Goal: Task Accomplishment & Management: Manage account settings

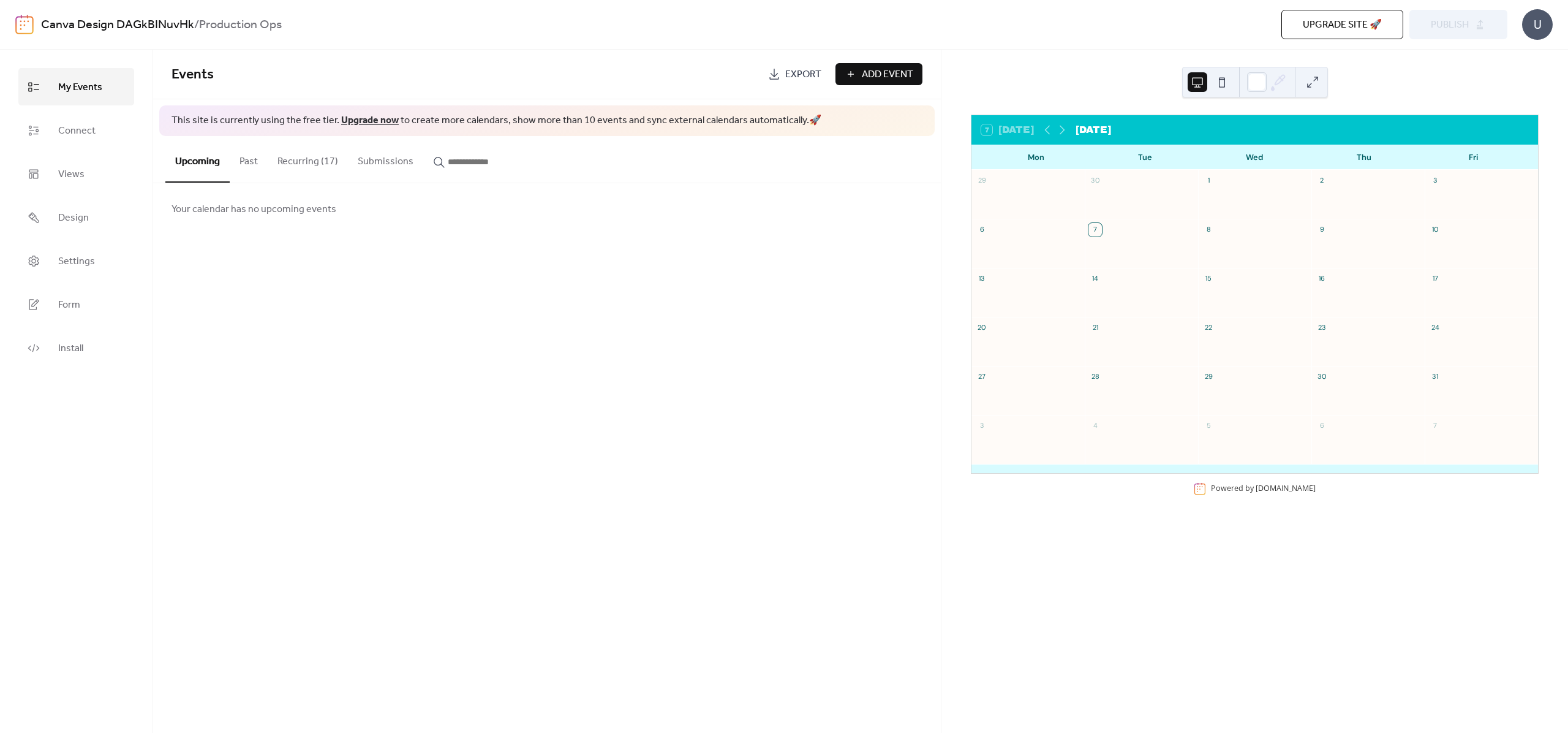
click at [269, 158] on button "Recurring (17)" at bounding box center [308, 159] width 80 height 46
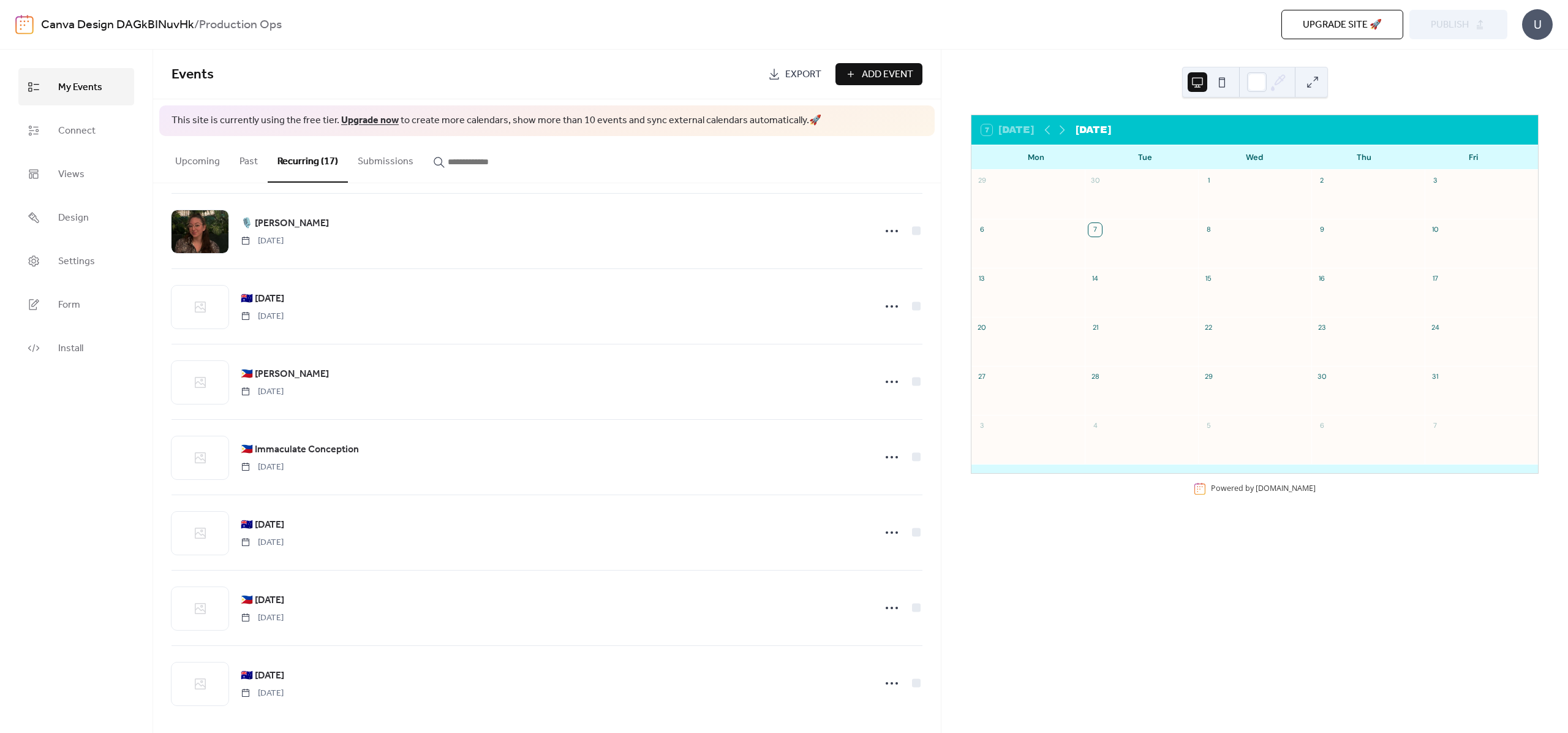
scroll to position [768, 0]
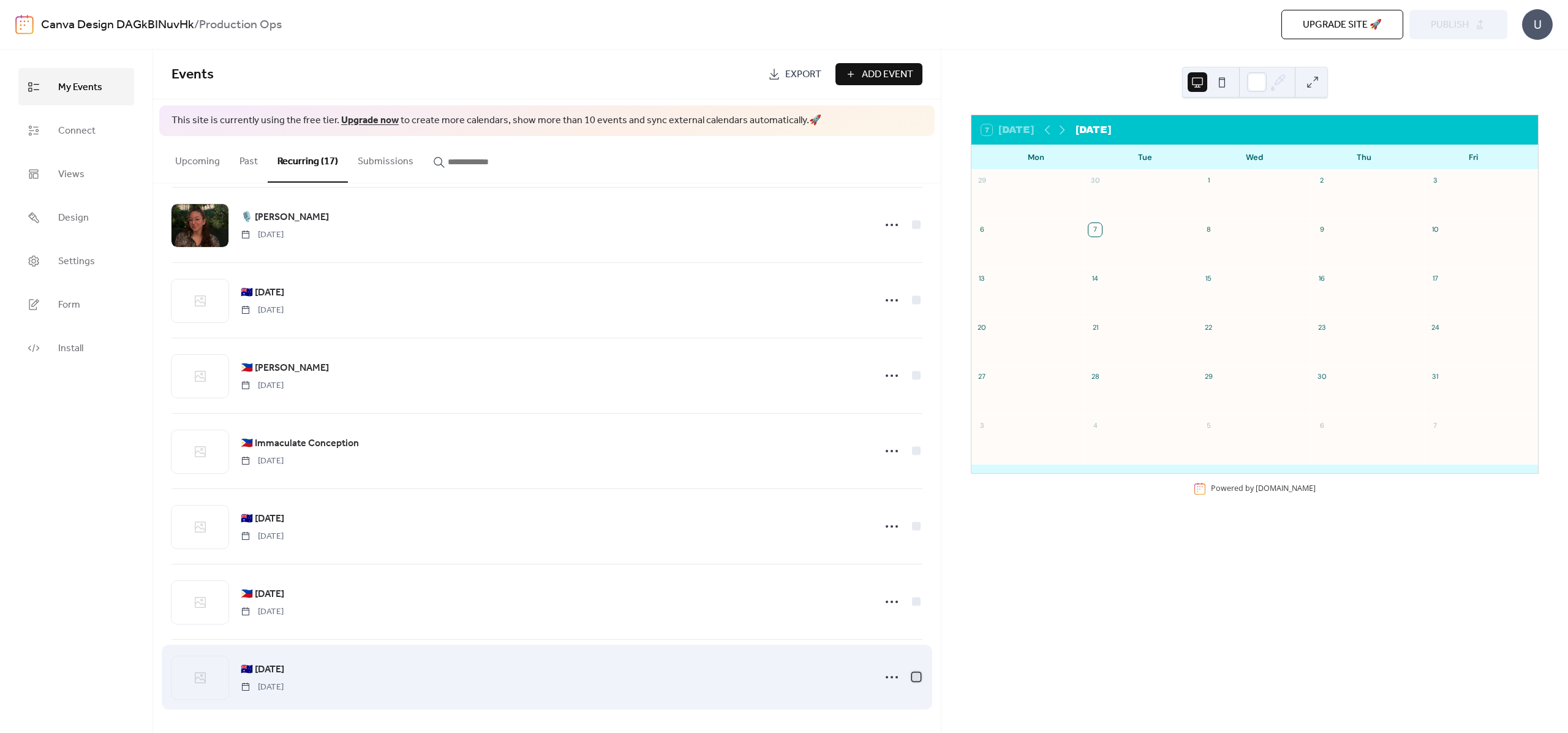
click at [912, 676] on div at bounding box center [916, 677] width 9 height 9
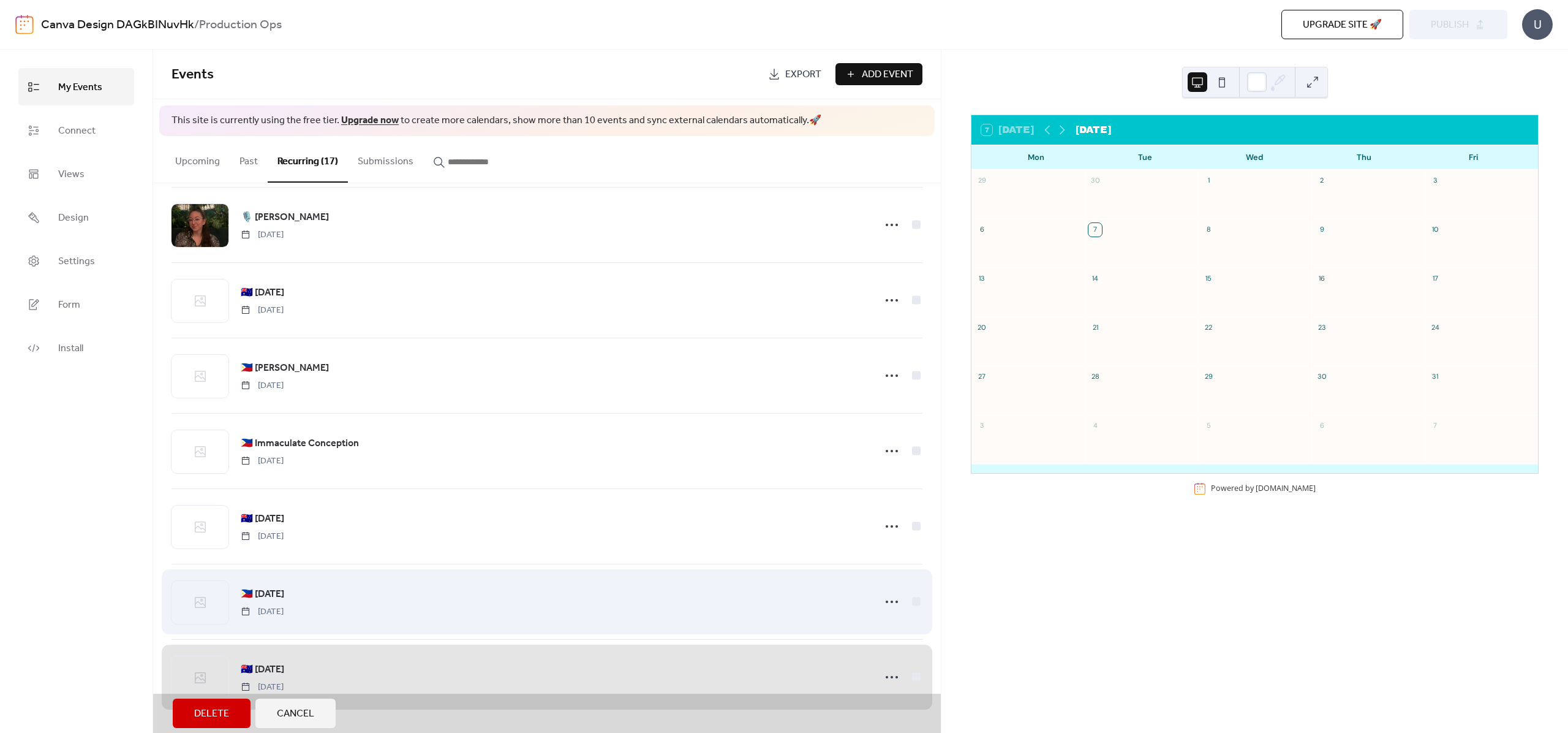
click at [906, 603] on div "🇵🇭 [DATE] [DATE]" at bounding box center [547, 601] width 751 height 75
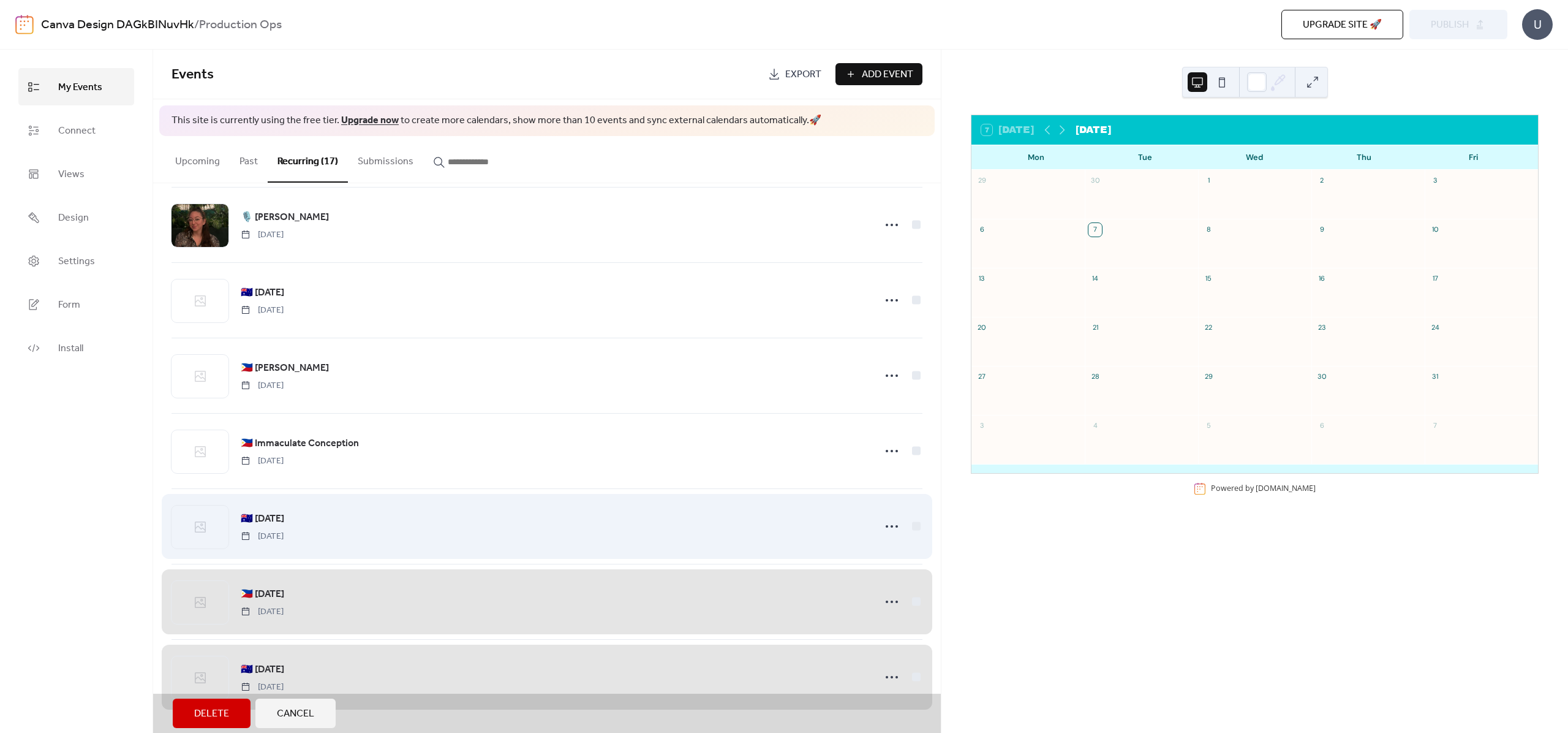
click at [914, 522] on div "🇦🇺 [DATE] [DATE]" at bounding box center [547, 526] width 751 height 75
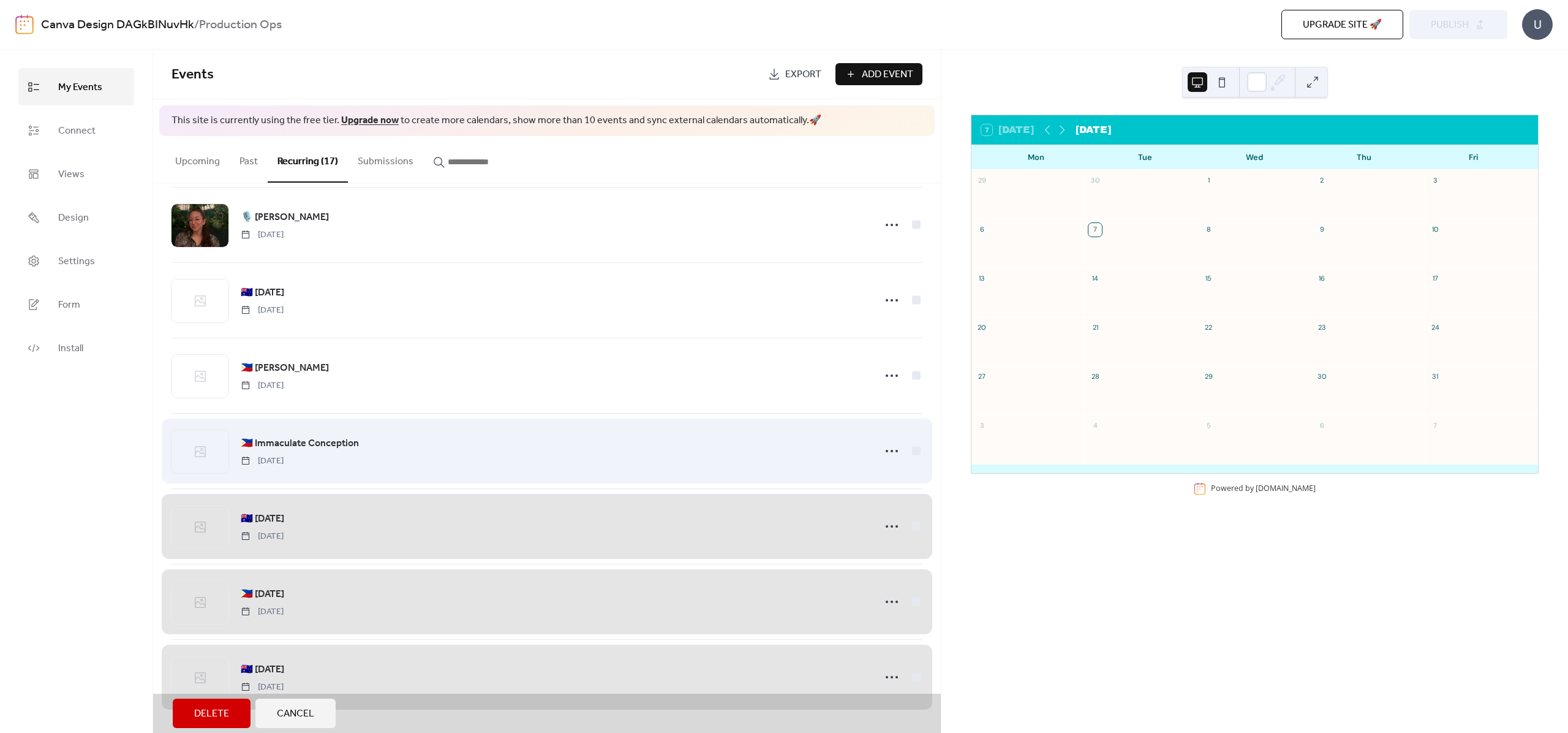
click at [914, 446] on div "🇵🇭 Immaculate Conception [DATE]" at bounding box center [547, 450] width 751 height 75
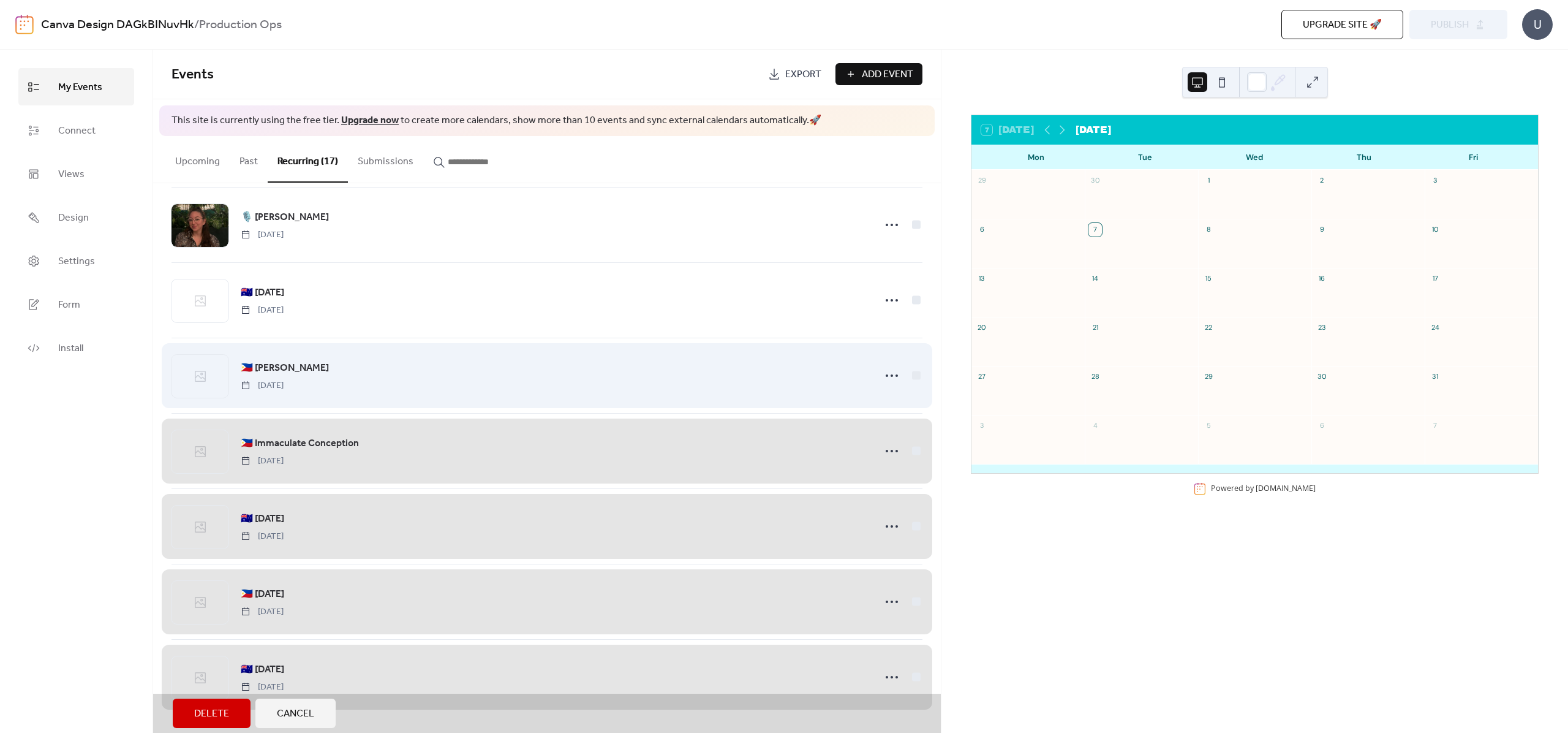
click at [913, 370] on div "🇵🇭 [DATE] [DATE]" at bounding box center [547, 375] width 751 height 75
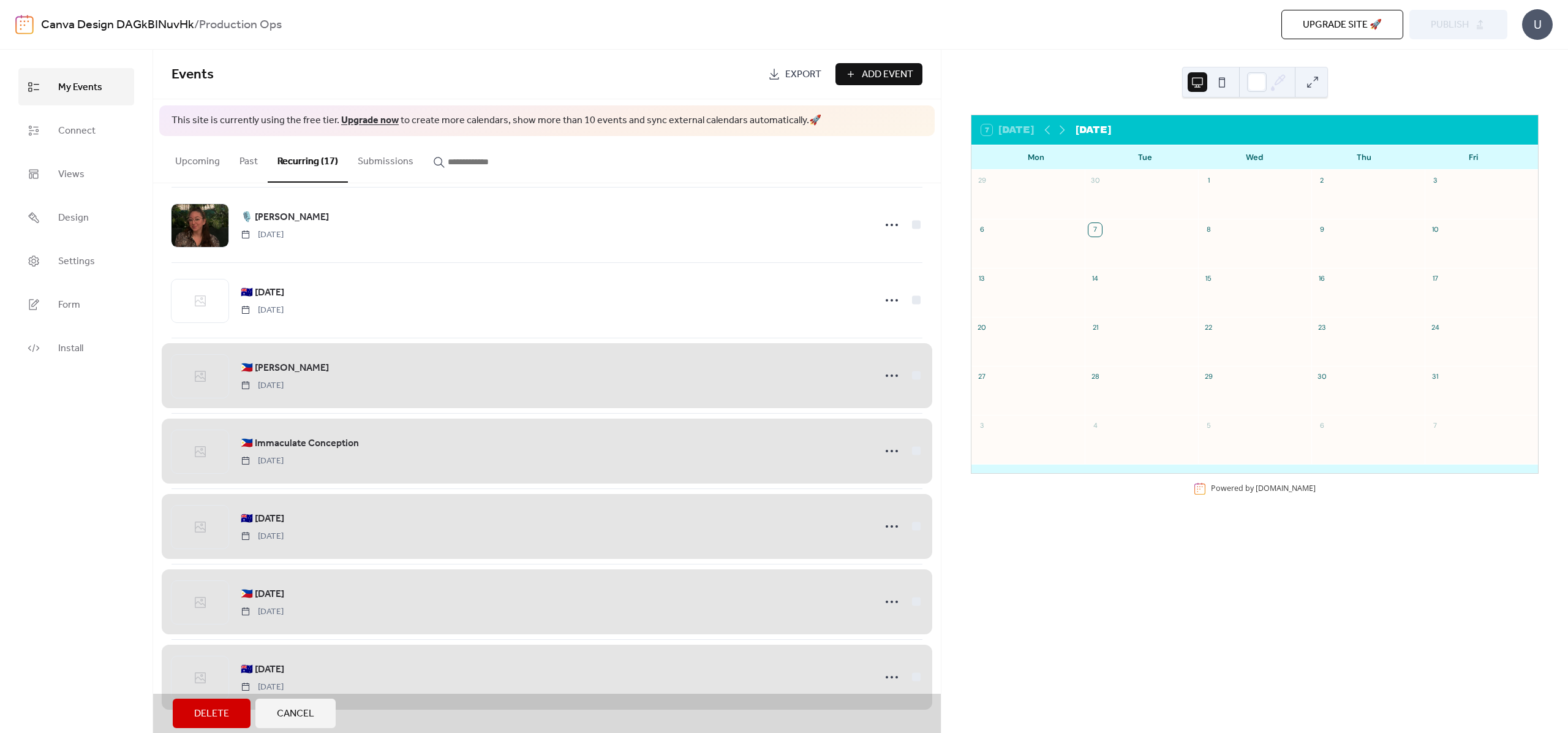
click at [915, 378] on div "🇵🇭 [DATE] [DATE]" at bounding box center [547, 375] width 751 height 75
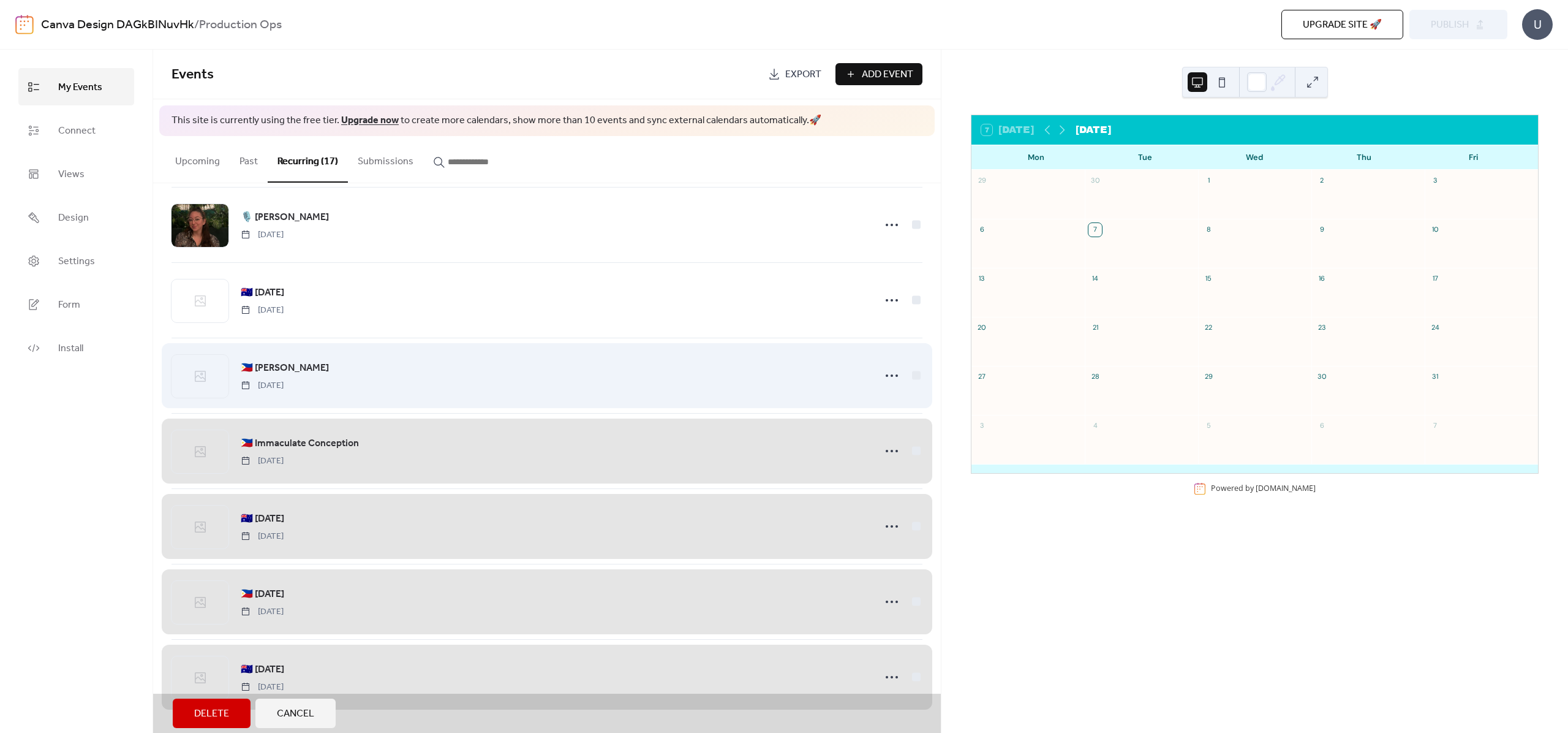
click at [914, 375] on div "🇵🇭 [DATE] [DATE]" at bounding box center [547, 375] width 751 height 75
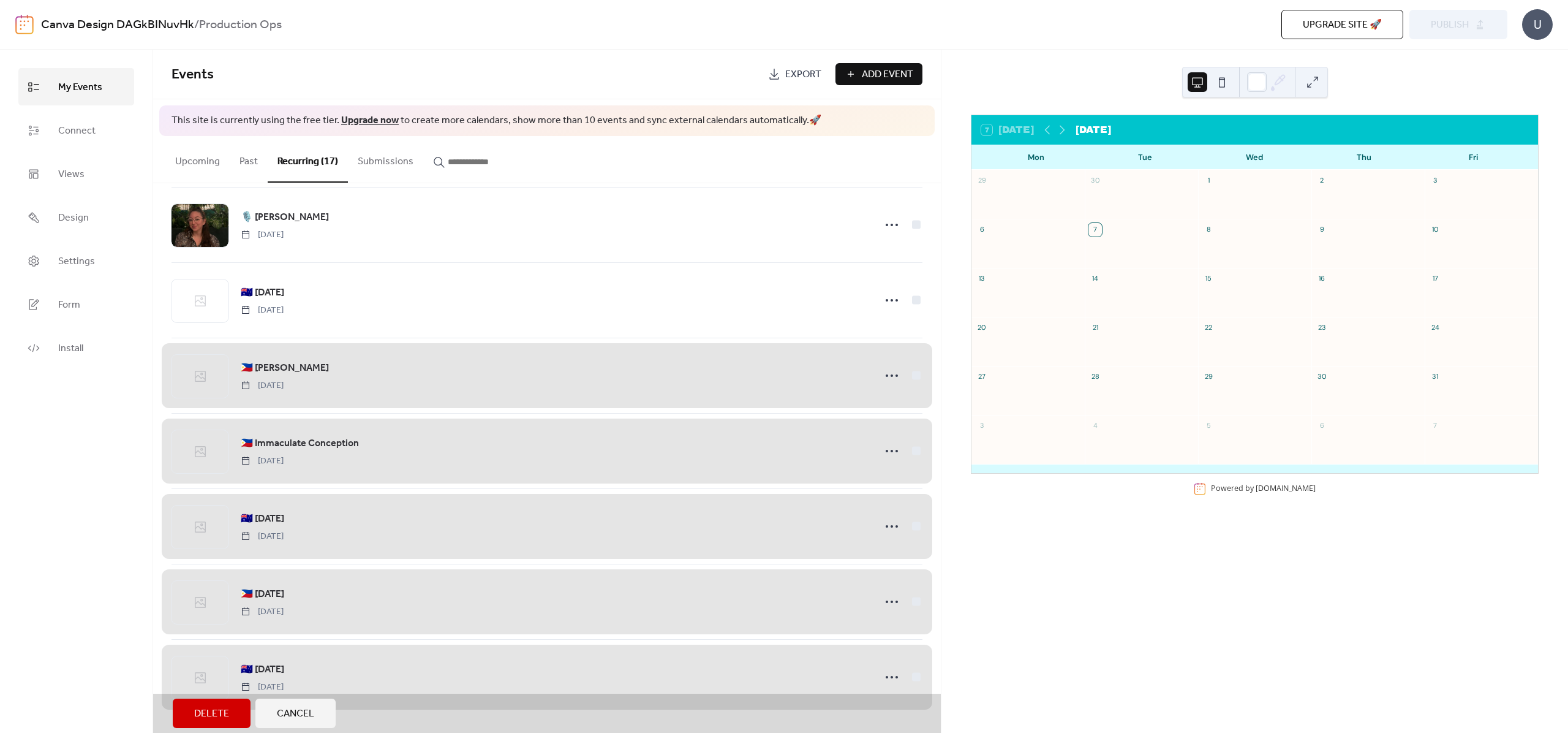
click at [309, 699] on button "Cancel" at bounding box center [295, 713] width 80 height 29
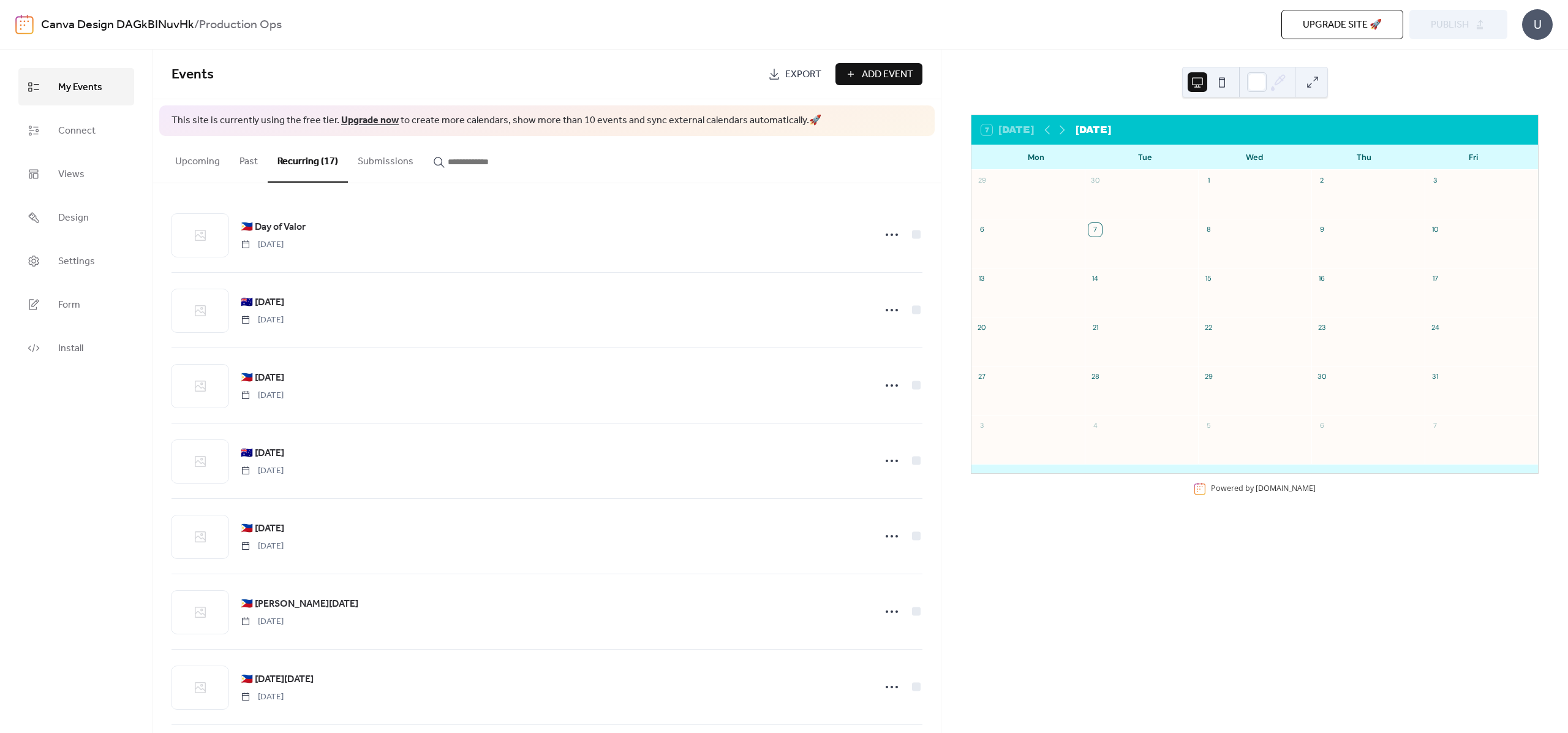
scroll to position [0, 0]
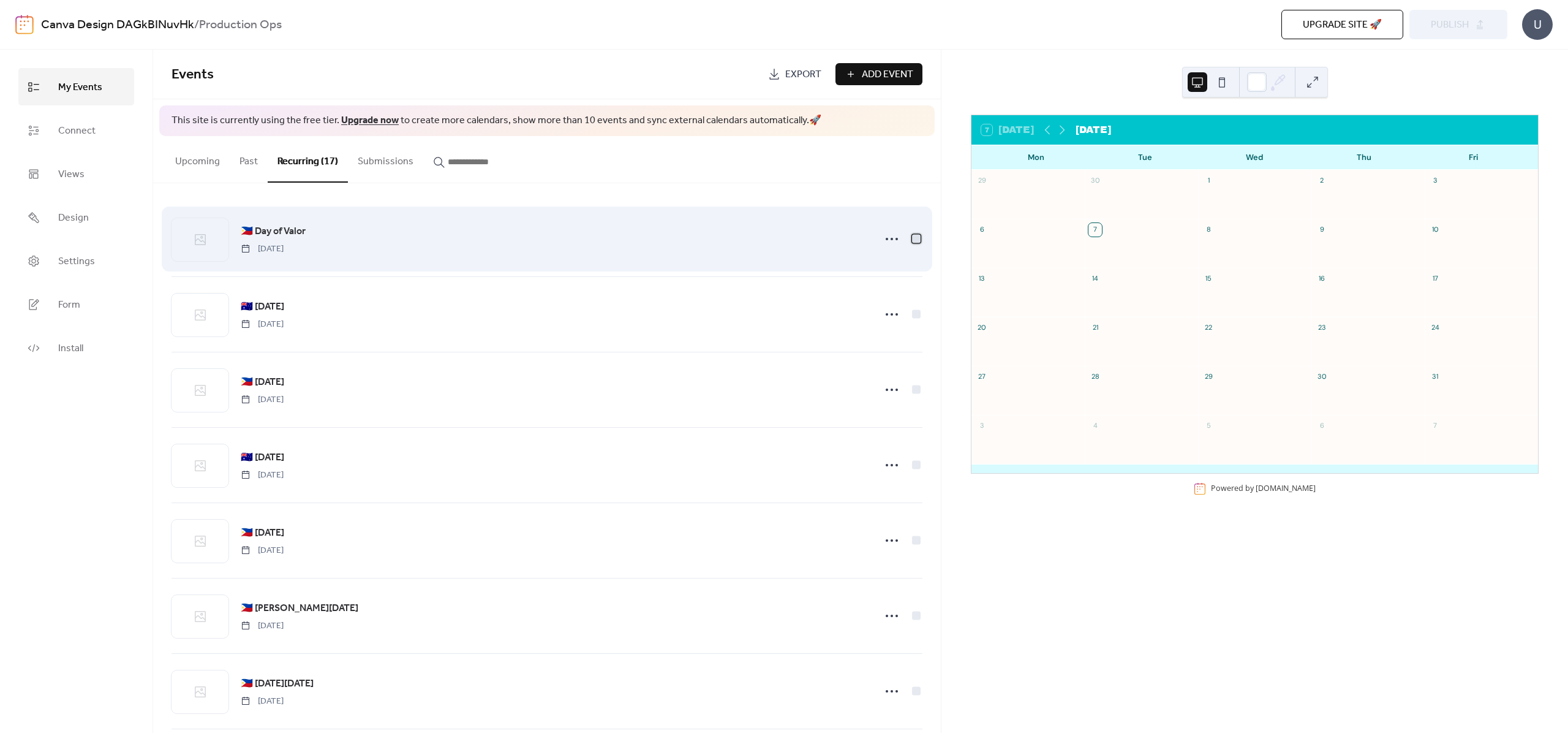
click at [913, 243] on div at bounding box center [916, 239] width 12 height 12
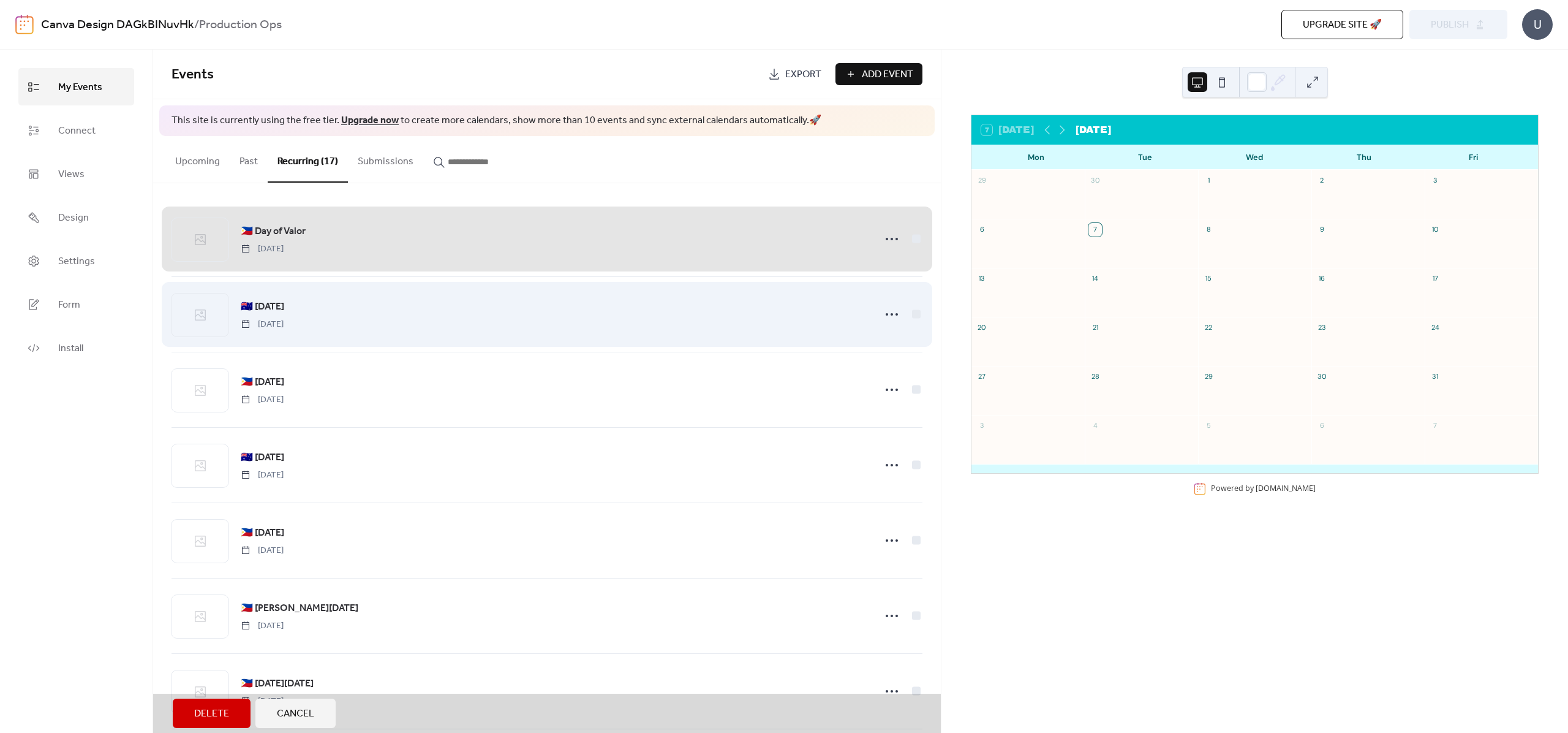
click at [911, 314] on div "🇦🇺 [DATE] [DATE]" at bounding box center [547, 314] width 751 height 75
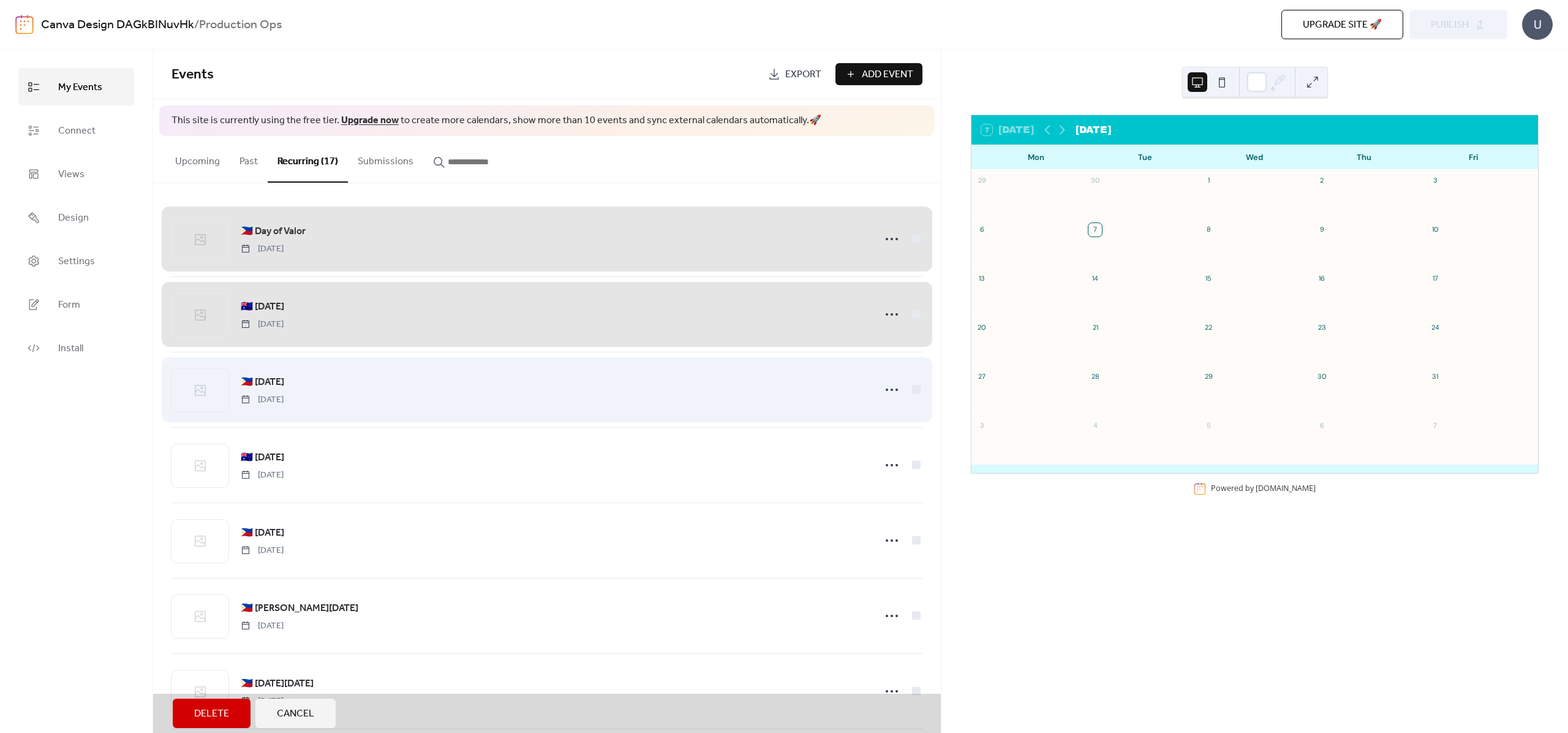
click at [915, 386] on div "🇵🇭 [DATE] [DATE]" at bounding box center [547, 389] width 751 height 75
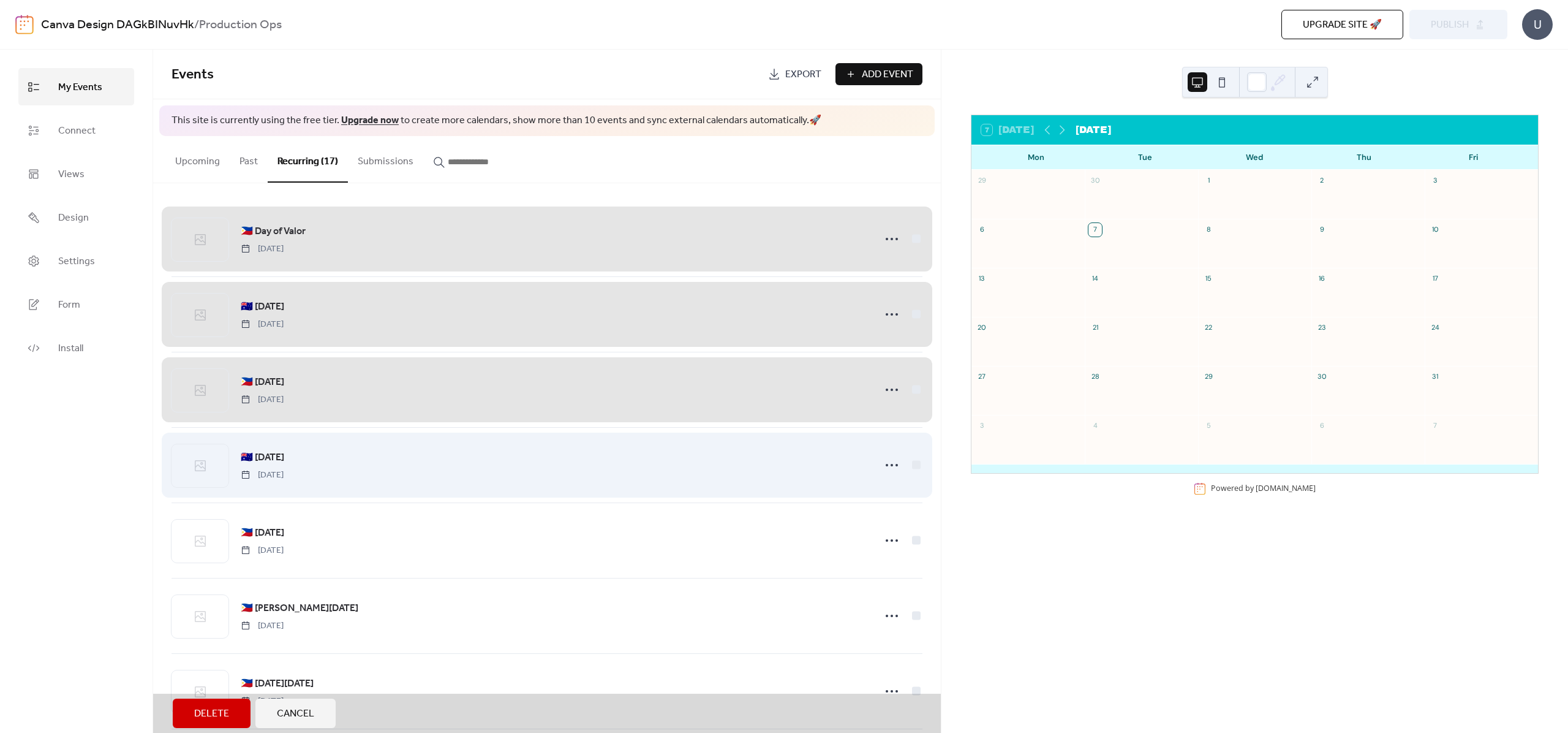
click at [914, 456] on div "🇦🇺 [DATE] [DEMOGRAPHIC_DATA]" at bounding box center [547, 464] width 751 height 75
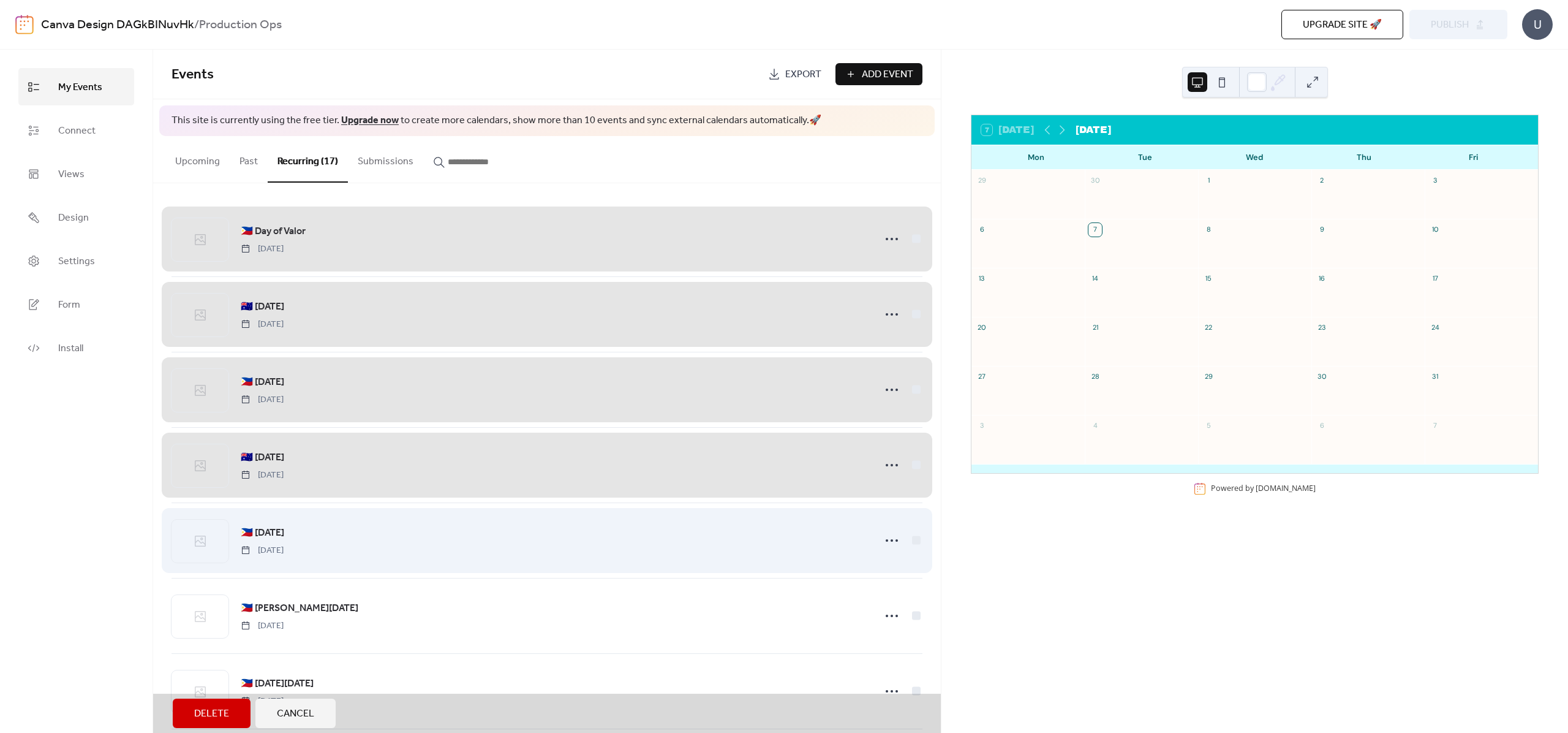
click at [915, 550] on div "🇵🇭 [DATE] [DATE]" at bounding box center [547, 540] width 751 height 75
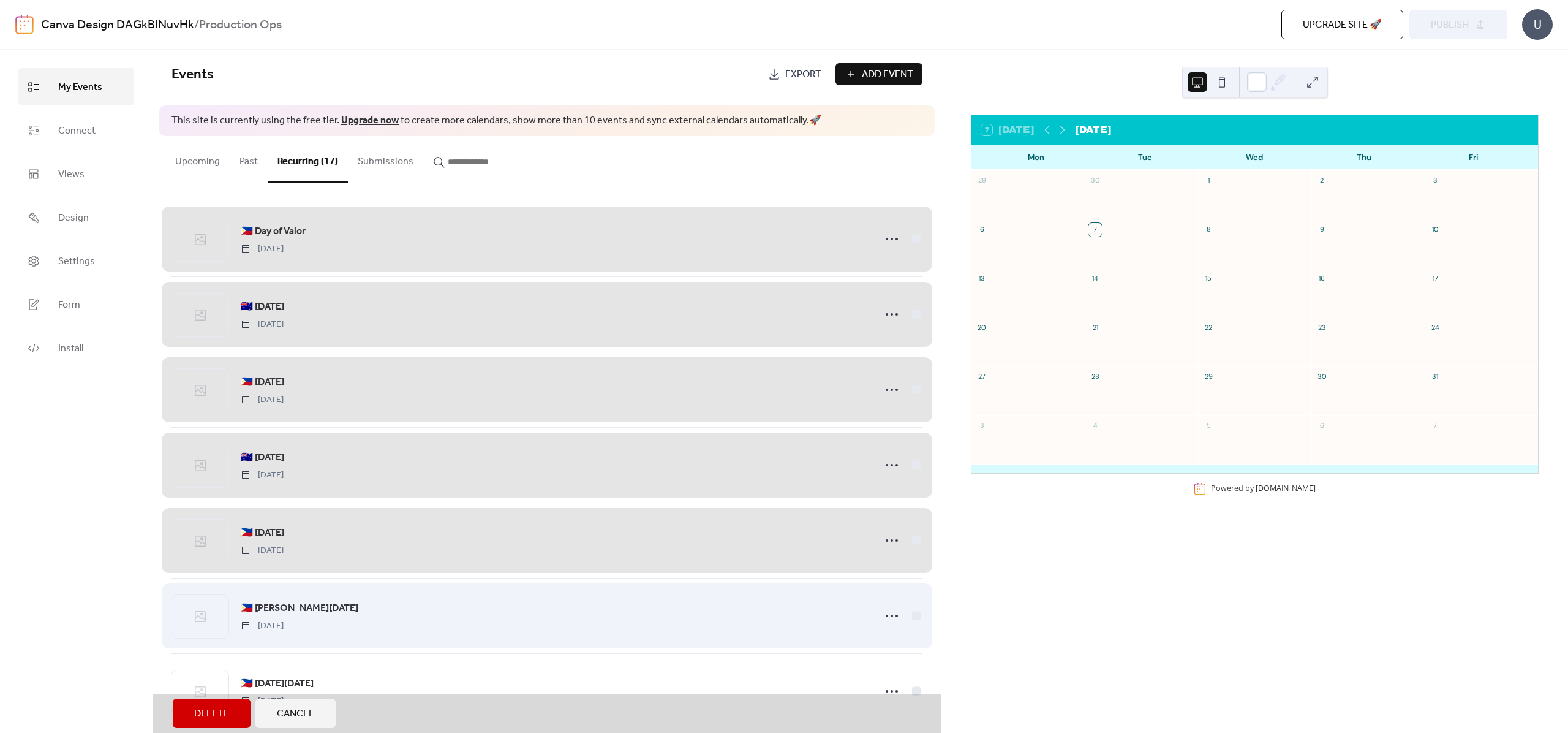
click at [912, 612] on div "🇵🇭 [PERSON_NAME][DATE] [DATE]" at bounding box center [547, 615] width 751 height 75
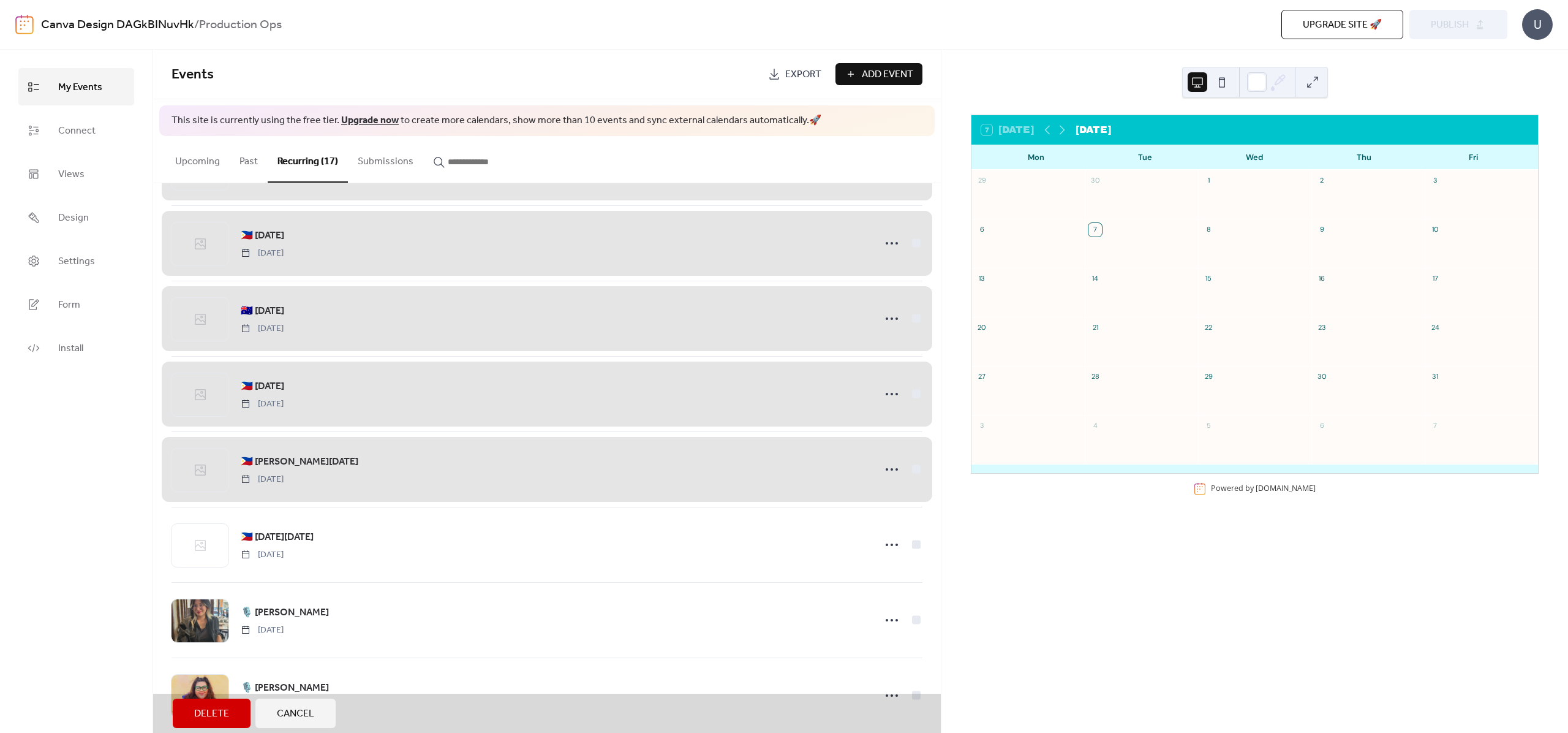
scroll to position [273, 0]
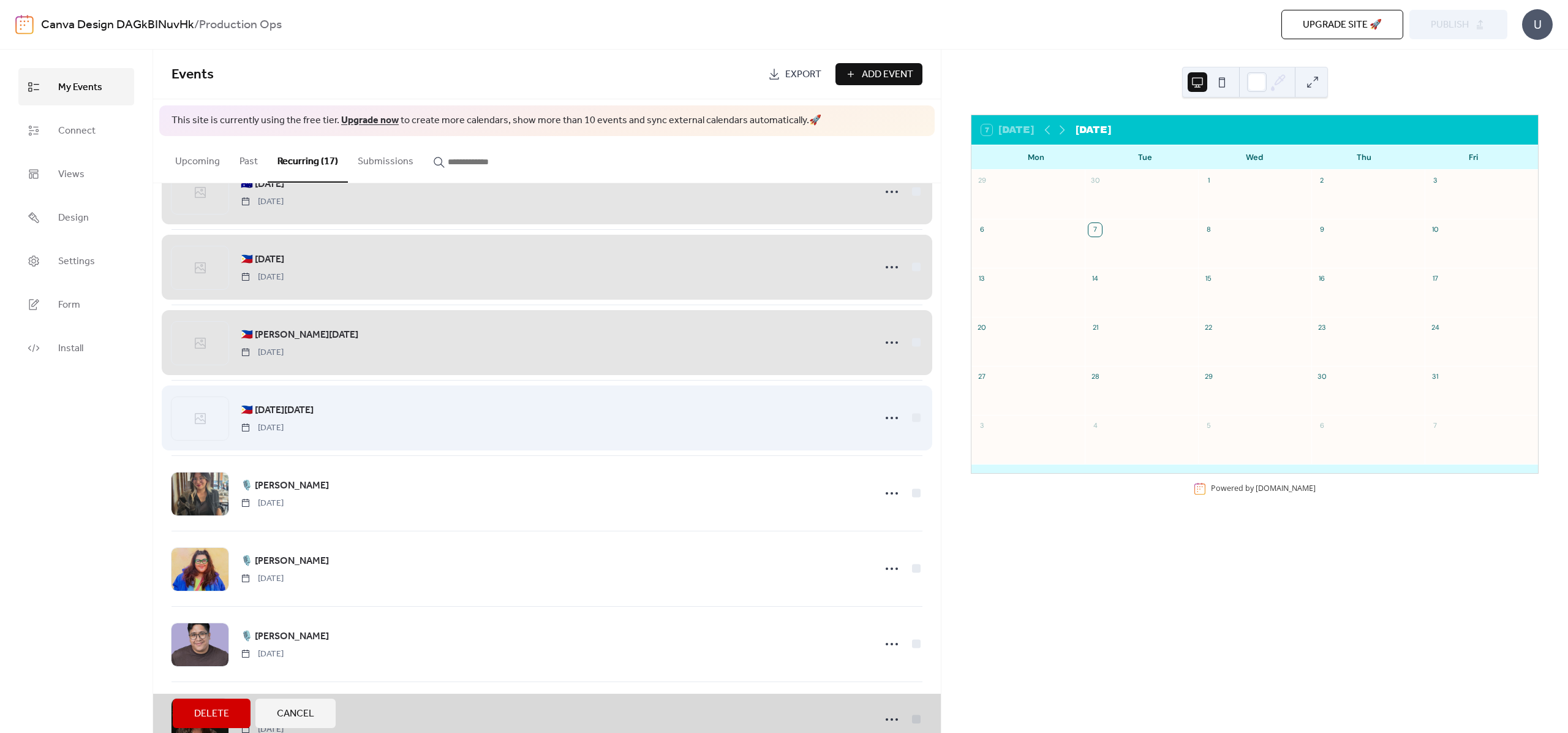
click at [910, 417] on div "🇵🇭 [DATE][DATE] [DATE]" at bounding box center [547, 417] width 751 height 75
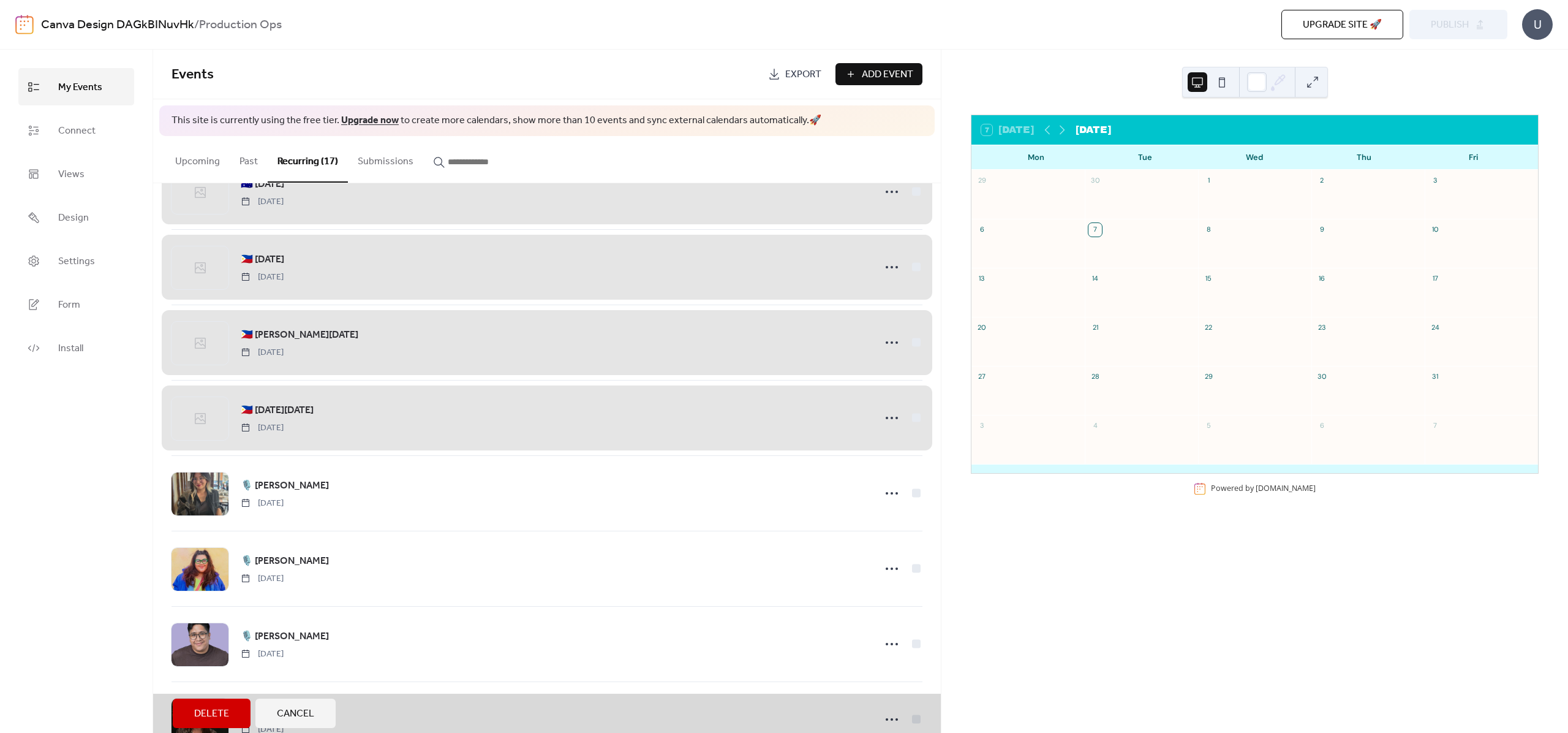
click at [208, 717] on span "Delete" at bounding box center [212, 713] width 35 height 15
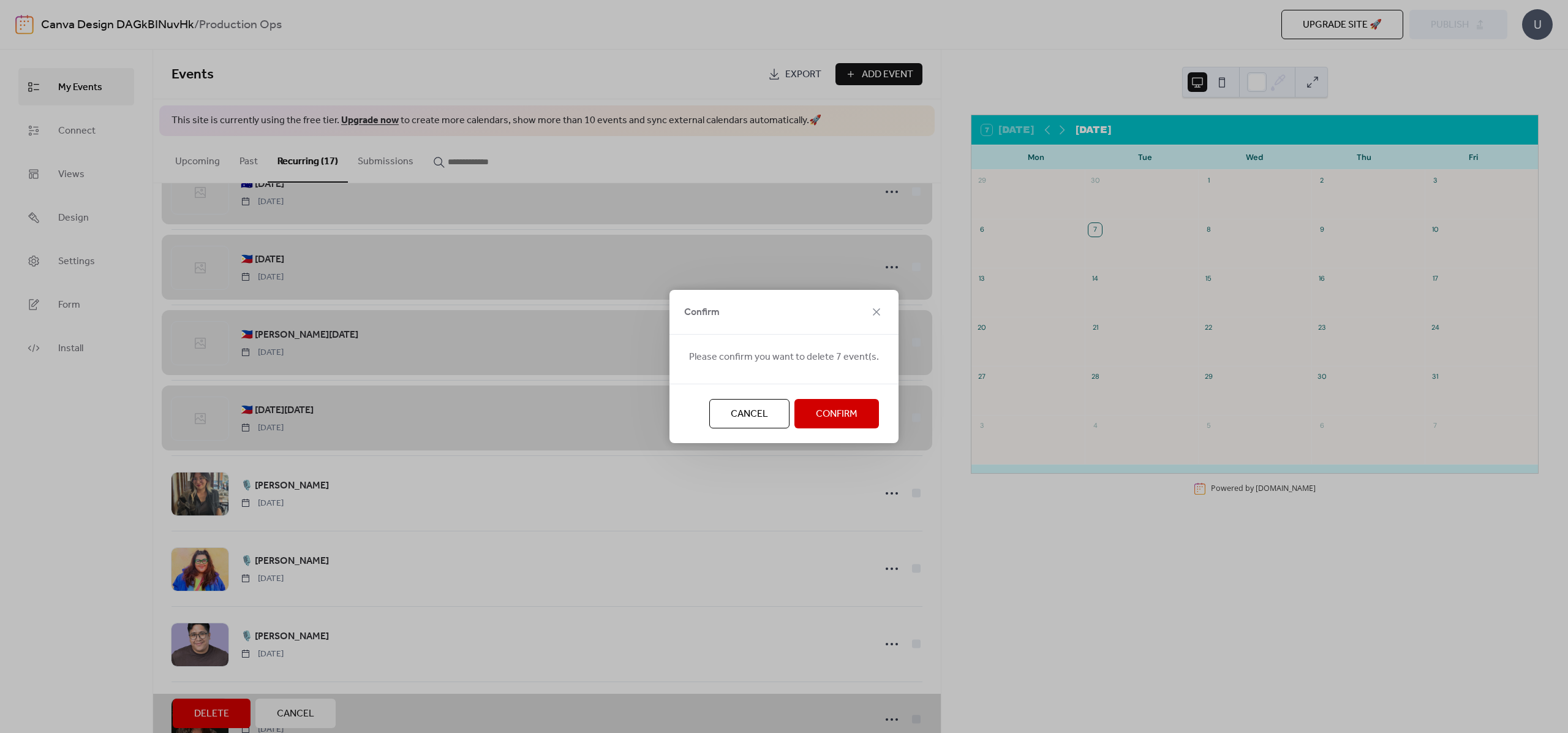
click at [826, 416] on span "Confirm" at bounding box center [837, 414] width 42 height 15
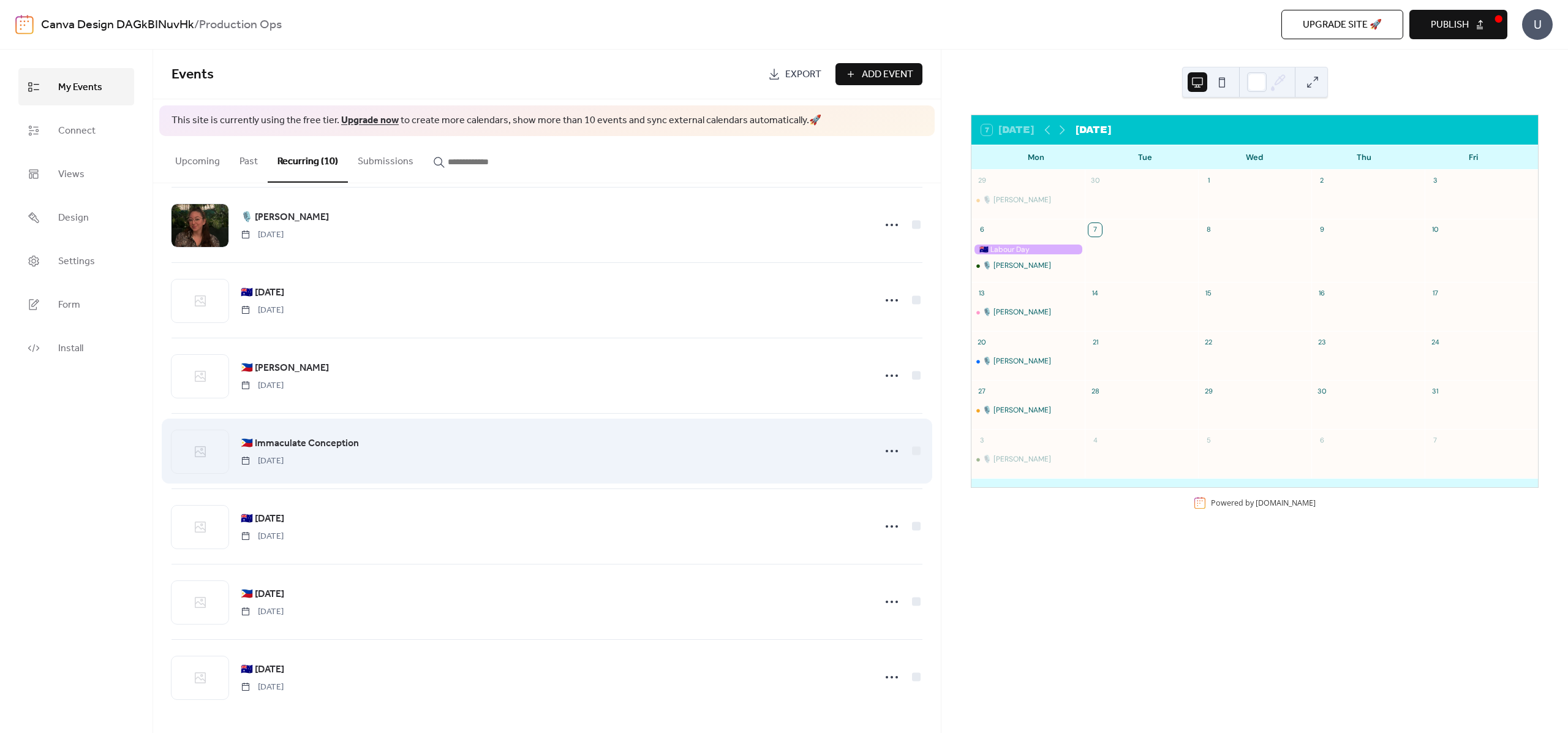
scroll to position [240, 0]
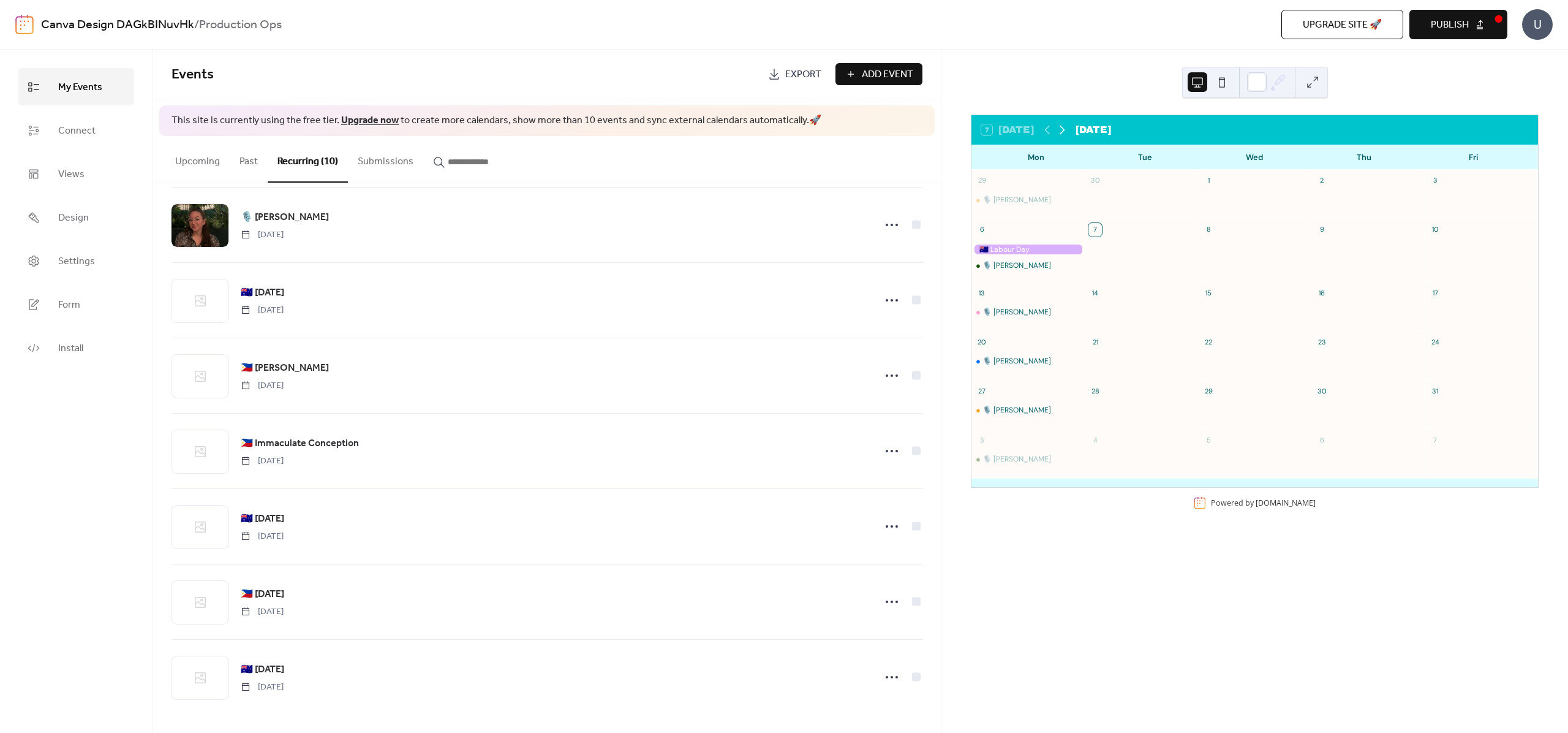
click at [1060, 133] on icon at bounding box center [1062, 129] width 15 height 15
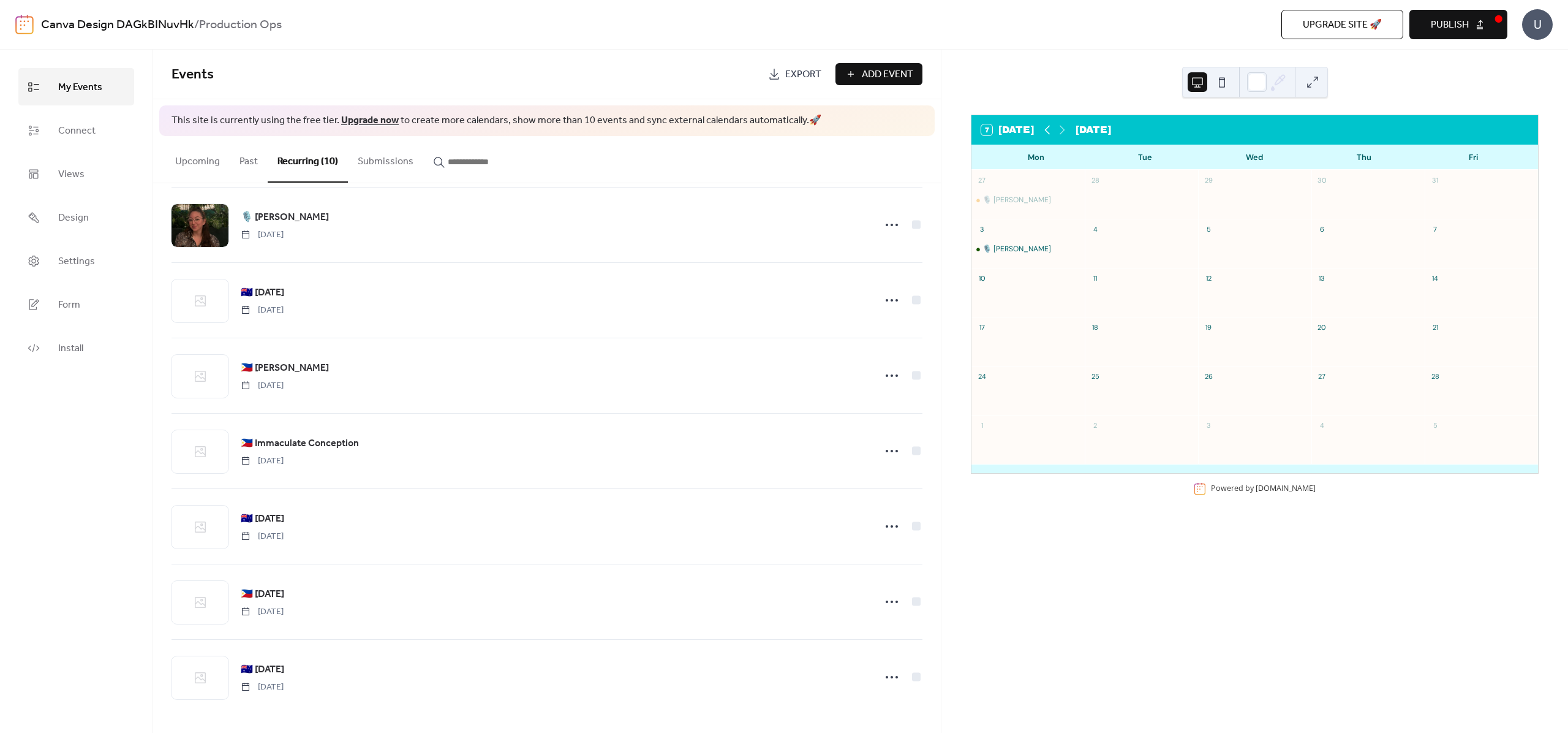
click at [1049, 132] on icon at bounding box center [1047, 130] width 6 height 10
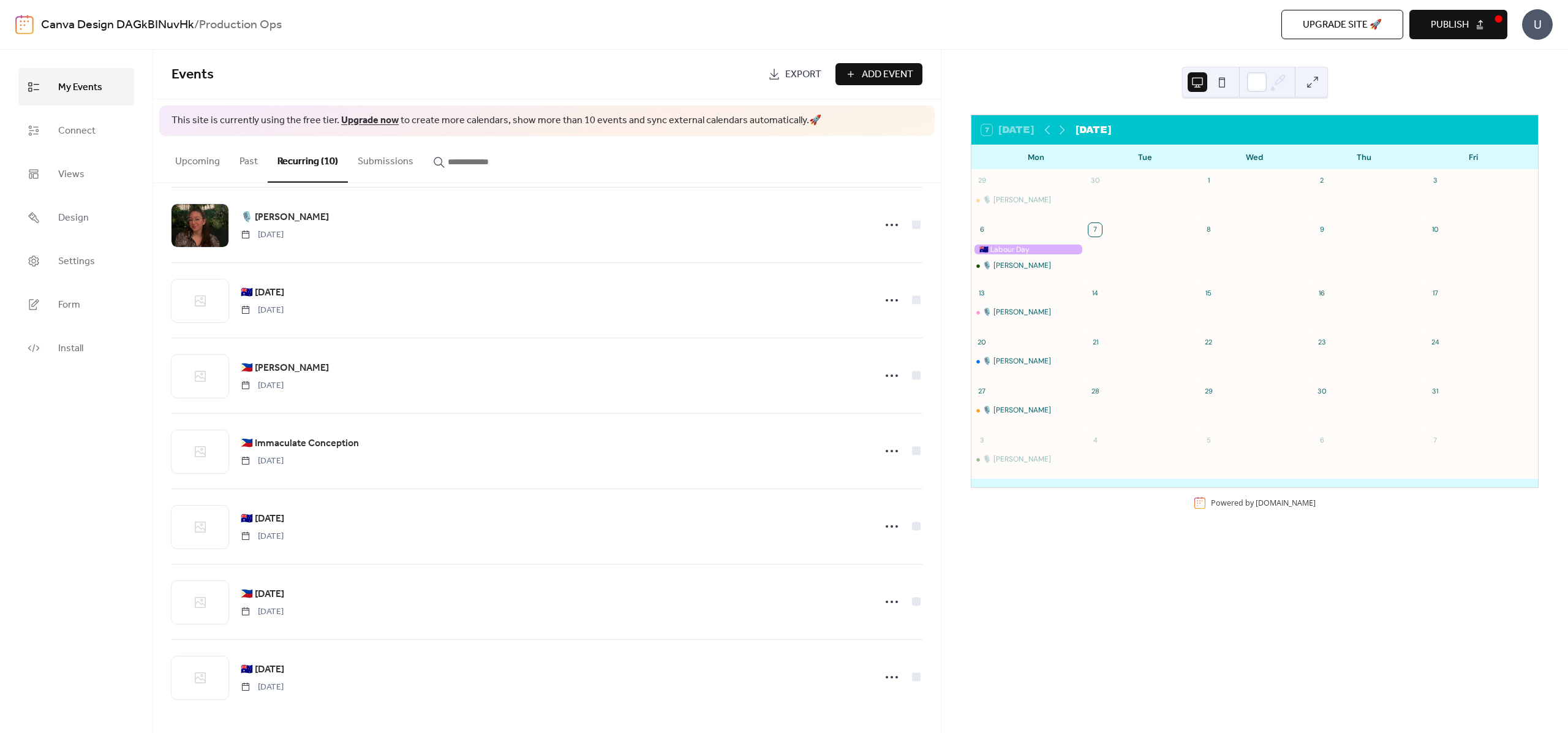
click at [1469, 22] on button "Publish" at bounding box center [1458, 24] width 98 height 29
